Goal: Transaction & Acquisition: Book appointment/travel/reservation

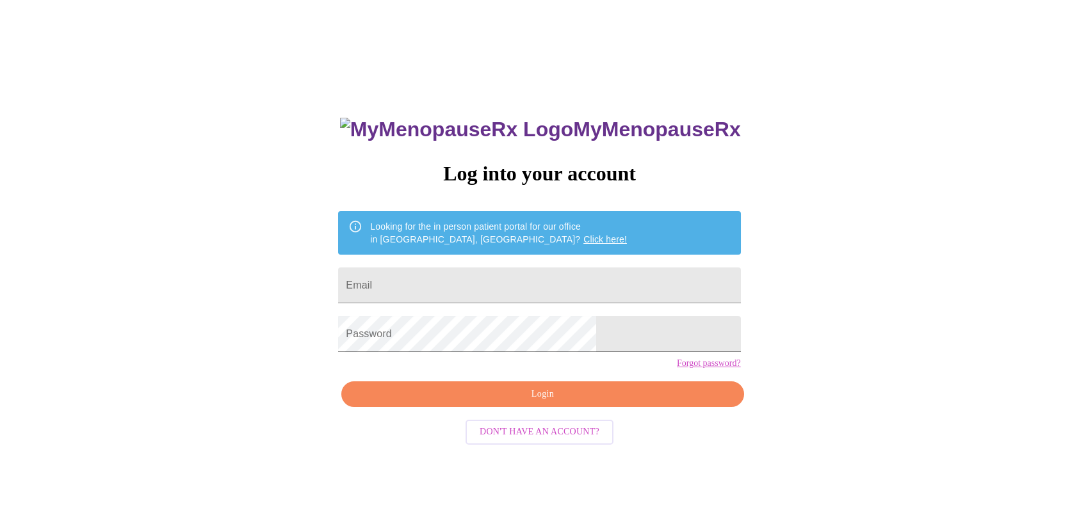
scroll to position [13, 0]
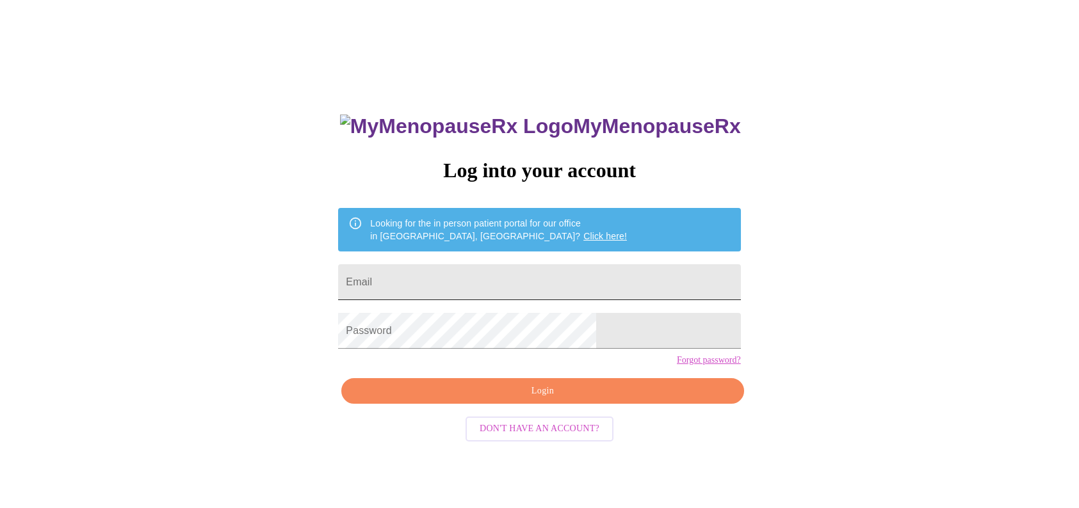
click at [535, 264] on input "Email" at bounding box center [539, 282] width 402 height 36
type input "hello@modernluvv.com"
drag, startPoint x: 545, startPoint y: 278, endPoint x: 418, endPoint y: 287, distance: 127.7
click at [418, 287] on input "hello@modernluvv.com" at bounding box center [539, 282] width 402 height 36
type input "medel2@msn.com"
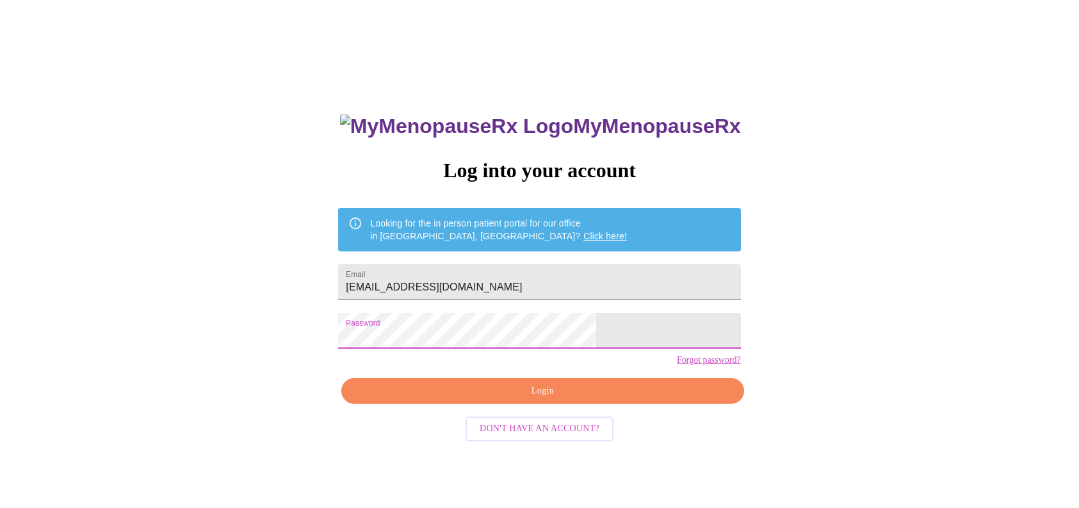
click at [528, 399] on span "Login" at bounding box center [542, 391] width 373 height 16
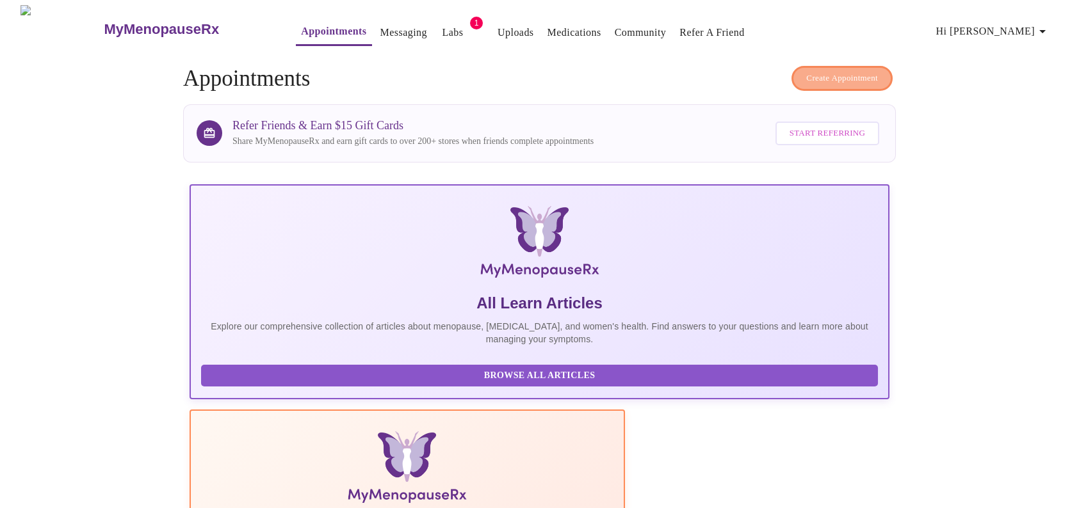
click at [843, 75] on span "Create Appointment" at bounding box center [842, 78] width 72 height 15
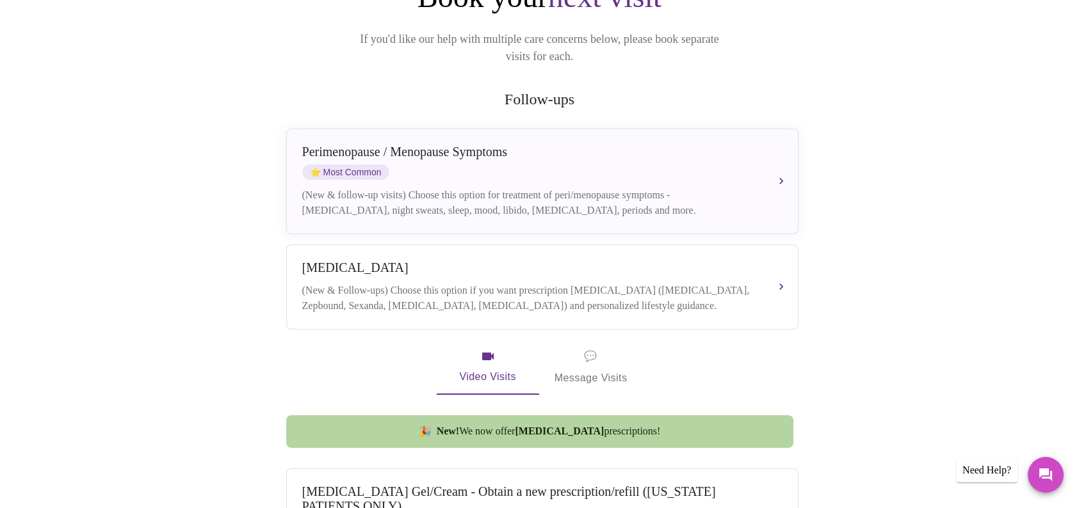
scroll to position [192, 0]
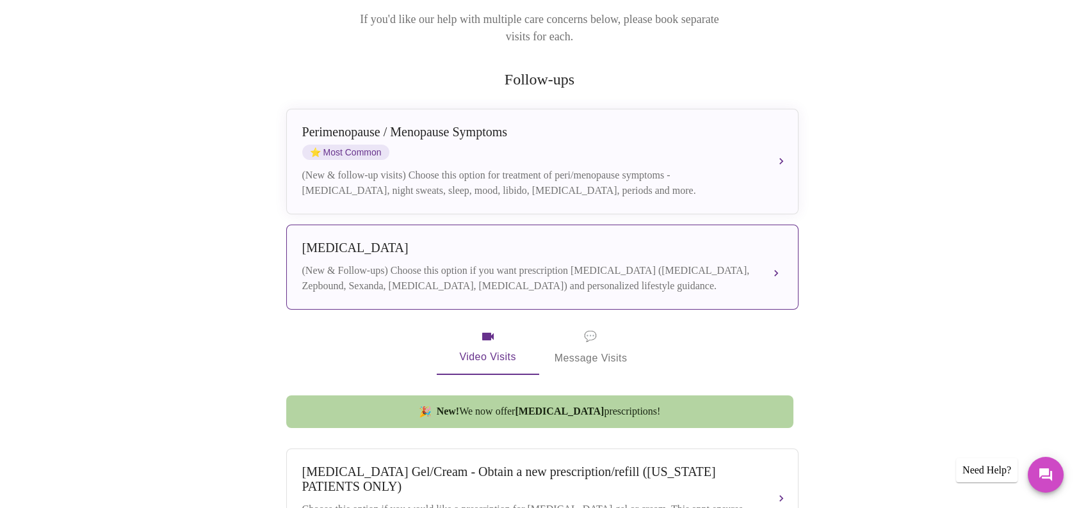
click at [759, 241] on div "Weight Management (New & Follow-ups) Choose this option if you want prescriptio…" at bounding box center [542, 267] width 480 height 53
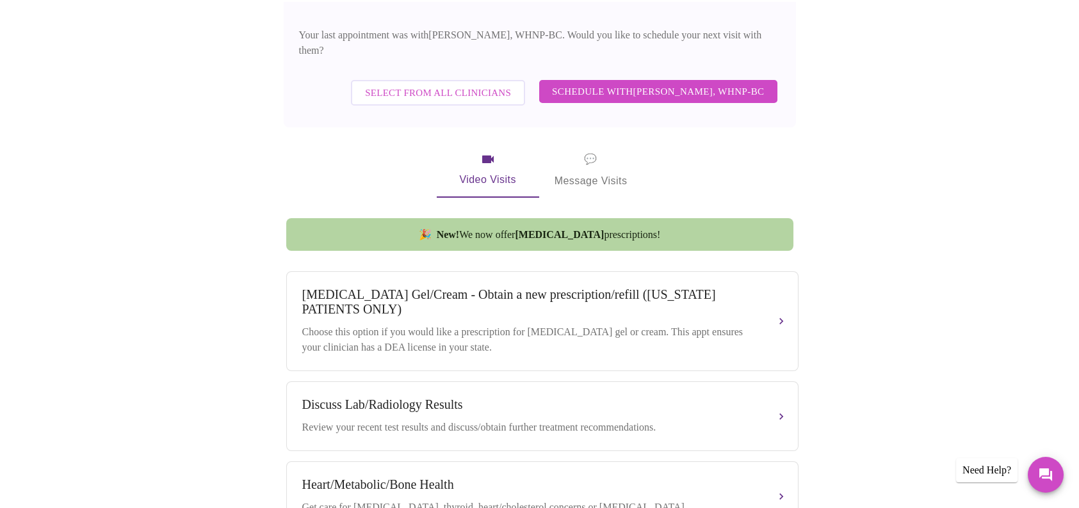
scroll to position [448, 0]
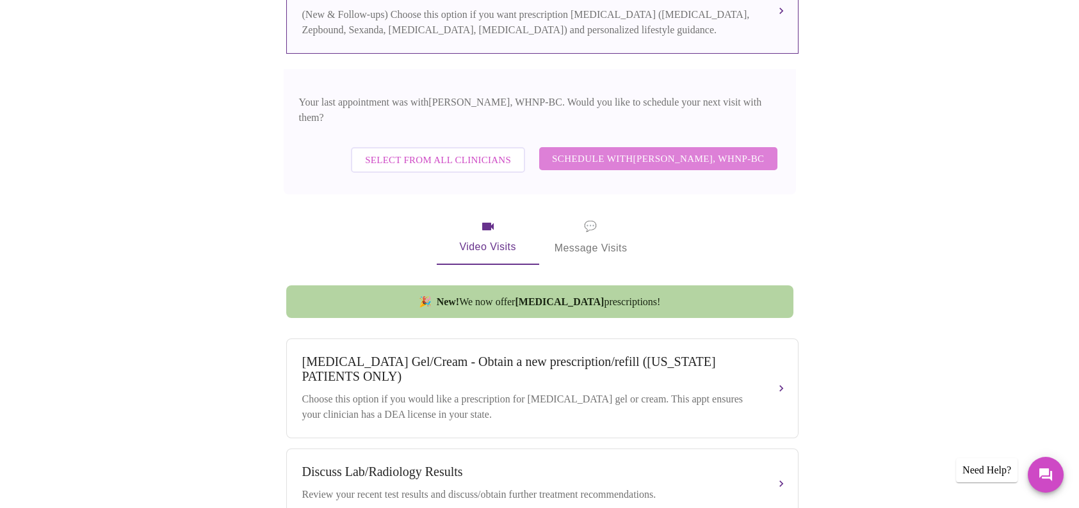
click at [703, 150] on span "Schedule with Meghan Matz, WHNP-BC" at bounding box center [658, 158] width 213 height 17
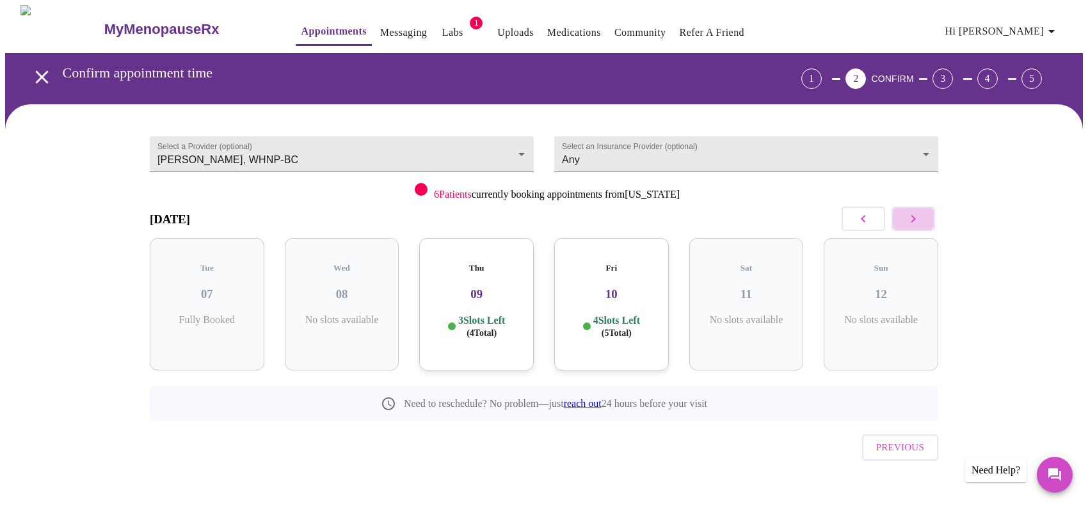
click at [924, 211] on button "button" at bounding box center [914, 219] width 44 height 24
click at [923, 212] on button "button" at bounding box center [914, 219] width 44 height 24
click at [901, 296] on div "Thu 23 4 Slots Left ( 11 Total)" at bounding box center [881, 304] width 115 height 133
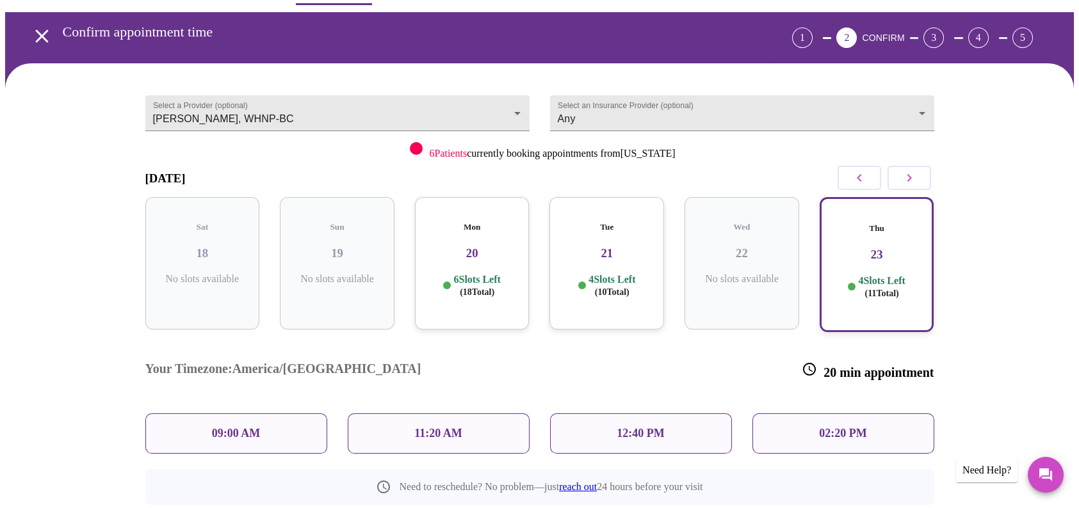
scroll to position [64, 0]
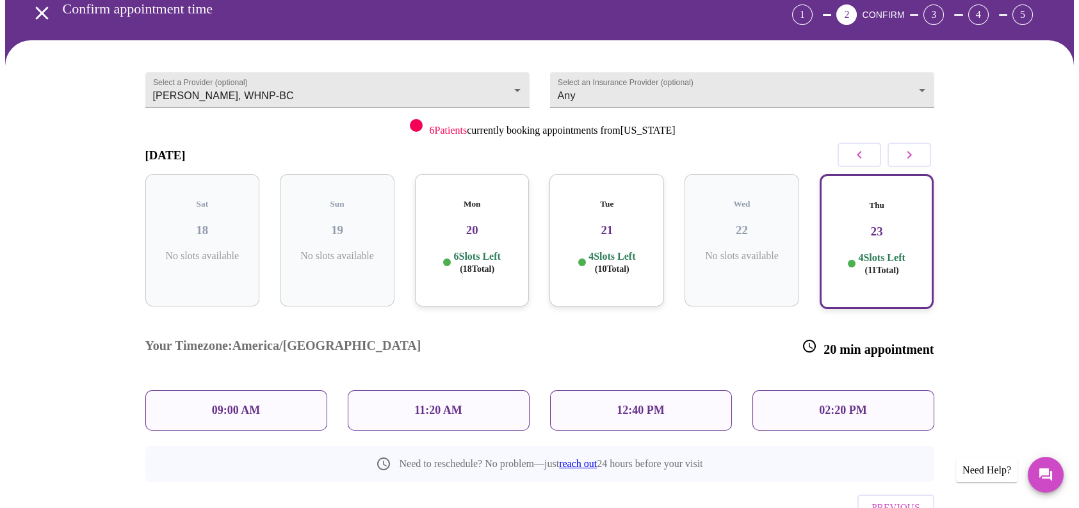
click at [279, 390] on div "09:00 AM" at bounding box center [236, 410] width 182 height 40
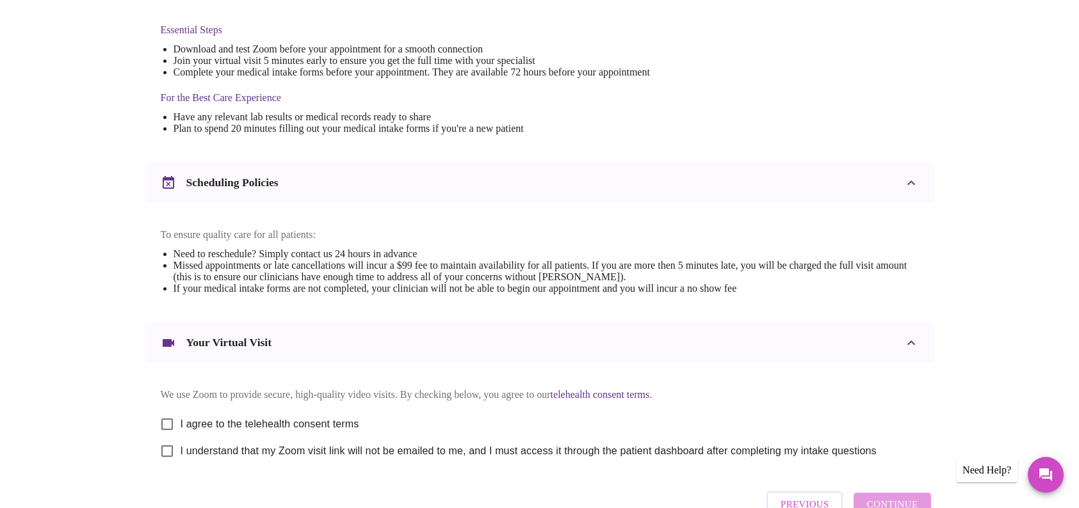
scroll to position [419, 0]
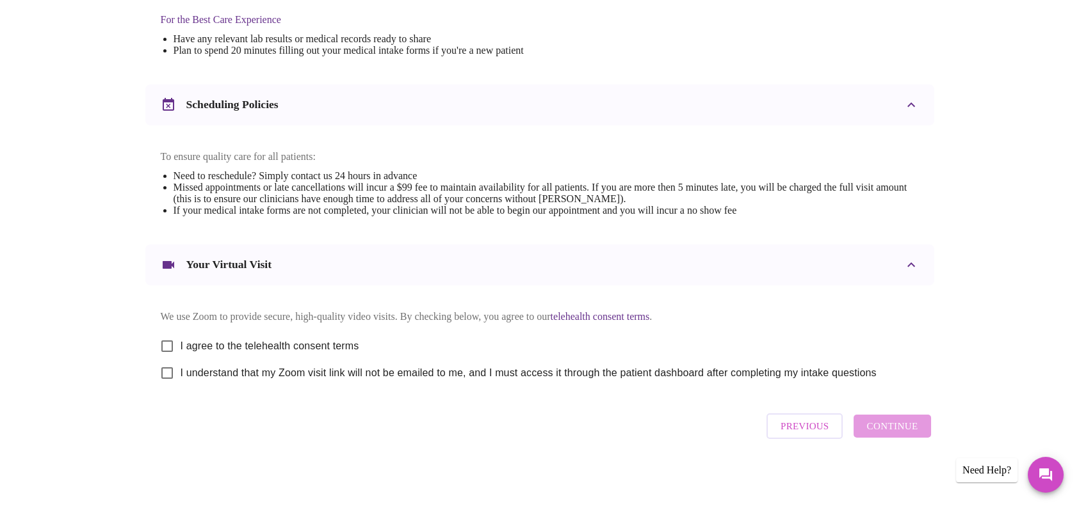
click at [175, 337] on input "I agree to the telehealth consent terms" at bounding box center [167, 346] width 27 height 27
checkbox input "true"
click at [172, 373] on input "I understand that my Zoom visit link will not be emailed to me, and I must acce…" at bounding box center [167, 373] width 27 height 27
checkbox input "true"
click at [897, 435] on span "Continue" at bounding box center [891, 426] width 51 height 17
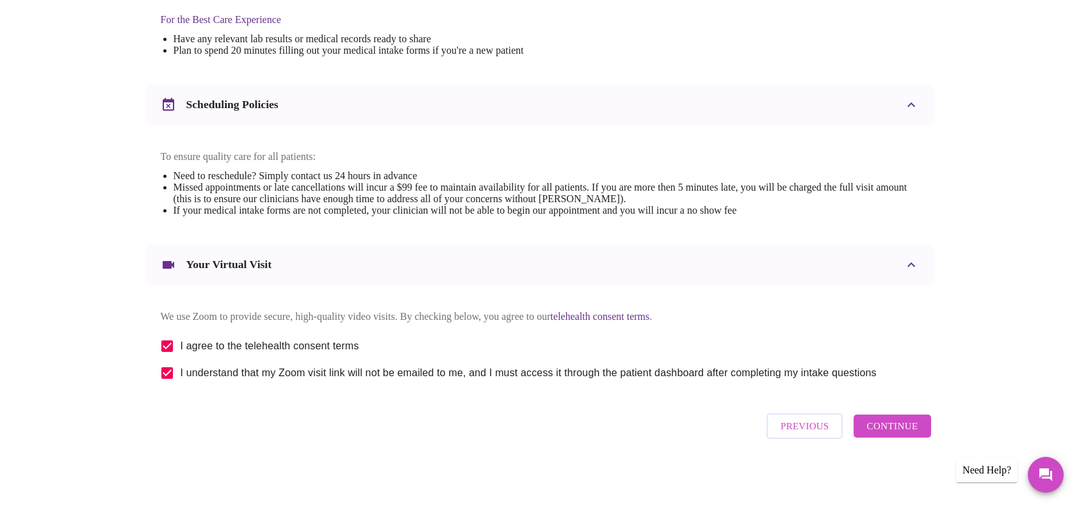
scroll to position [36, 0]
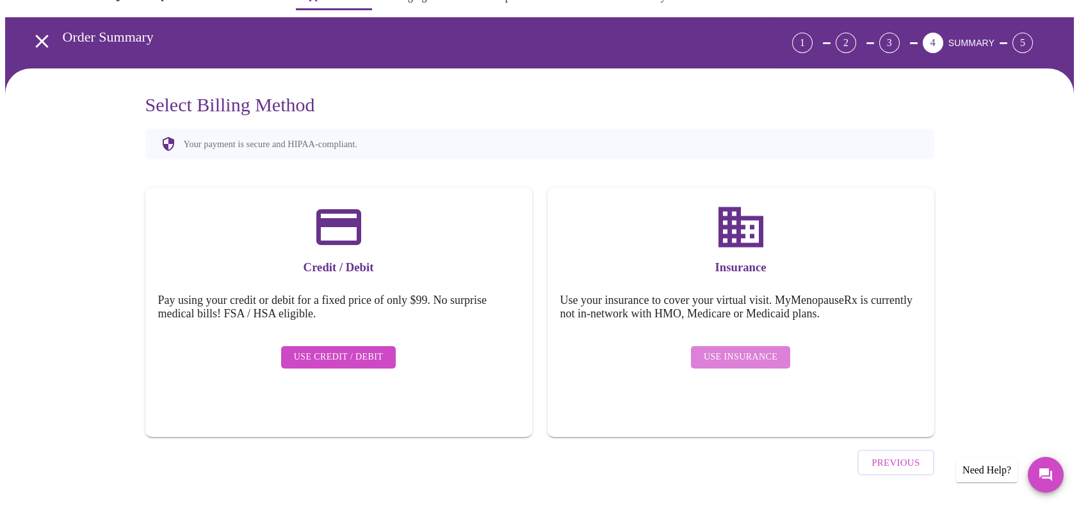
click at [756, 350] on span "Use Insurance" at bounding box center [741, 358] width 74 height 16
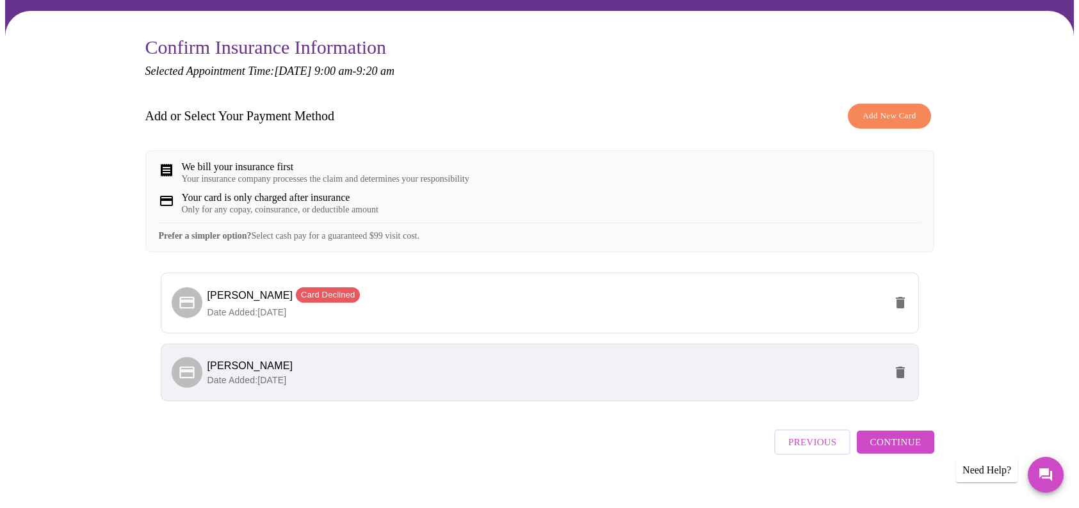
scroll to position [118, 0]
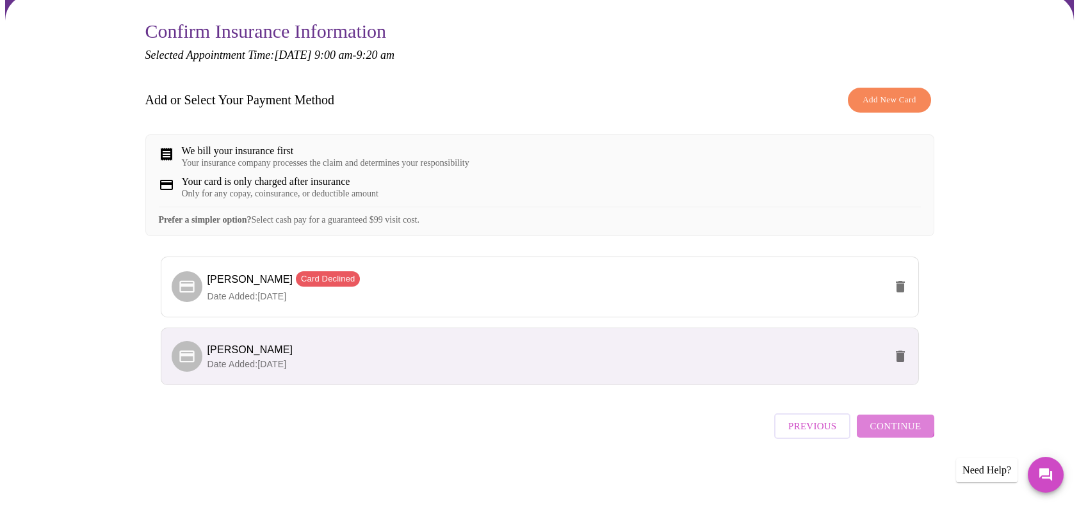
click at [892, 426] on span "Continue" at bounding box center [894, 426] width 51 height 17
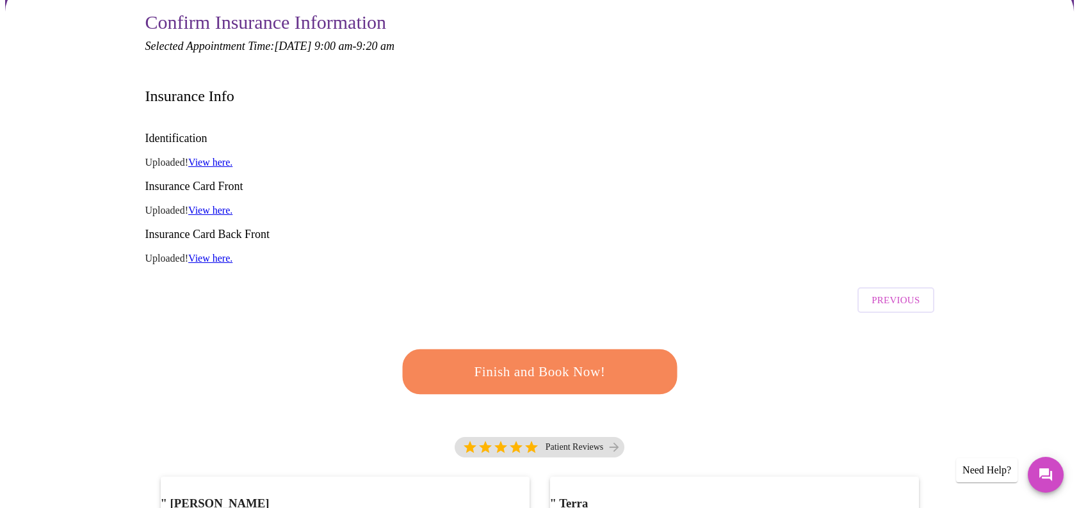
click at [585, 360] on span "Finish and Book Now!" at bounding box center [538, 372] width 239 height 24
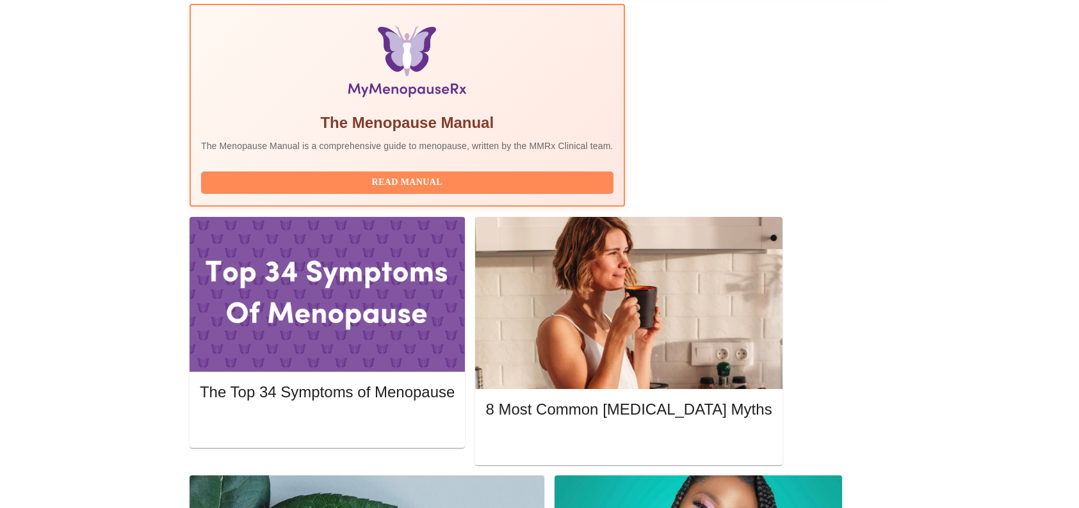
scroll to position [384, 0]
